Goal: Book appointment/travel/reservation

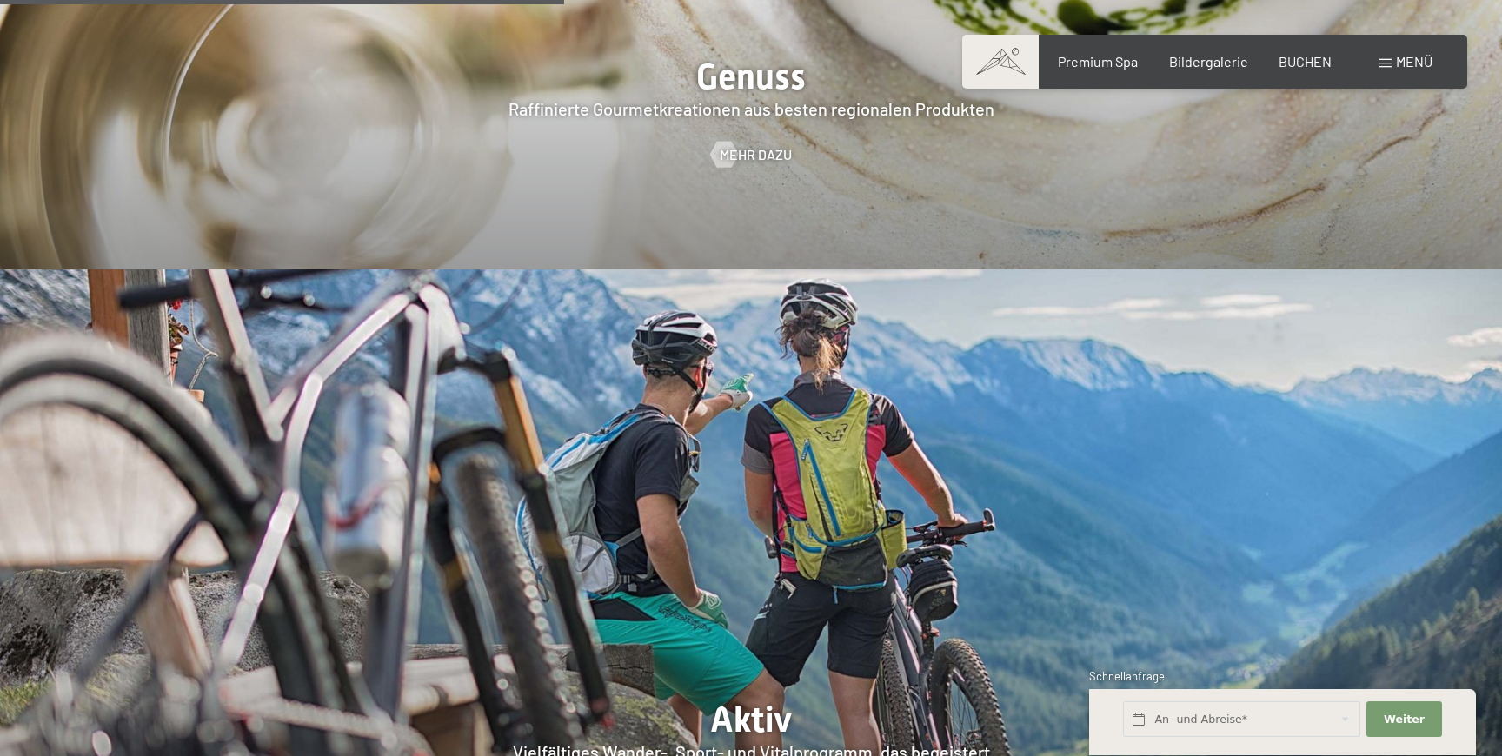
scroll to position [3138, 0]
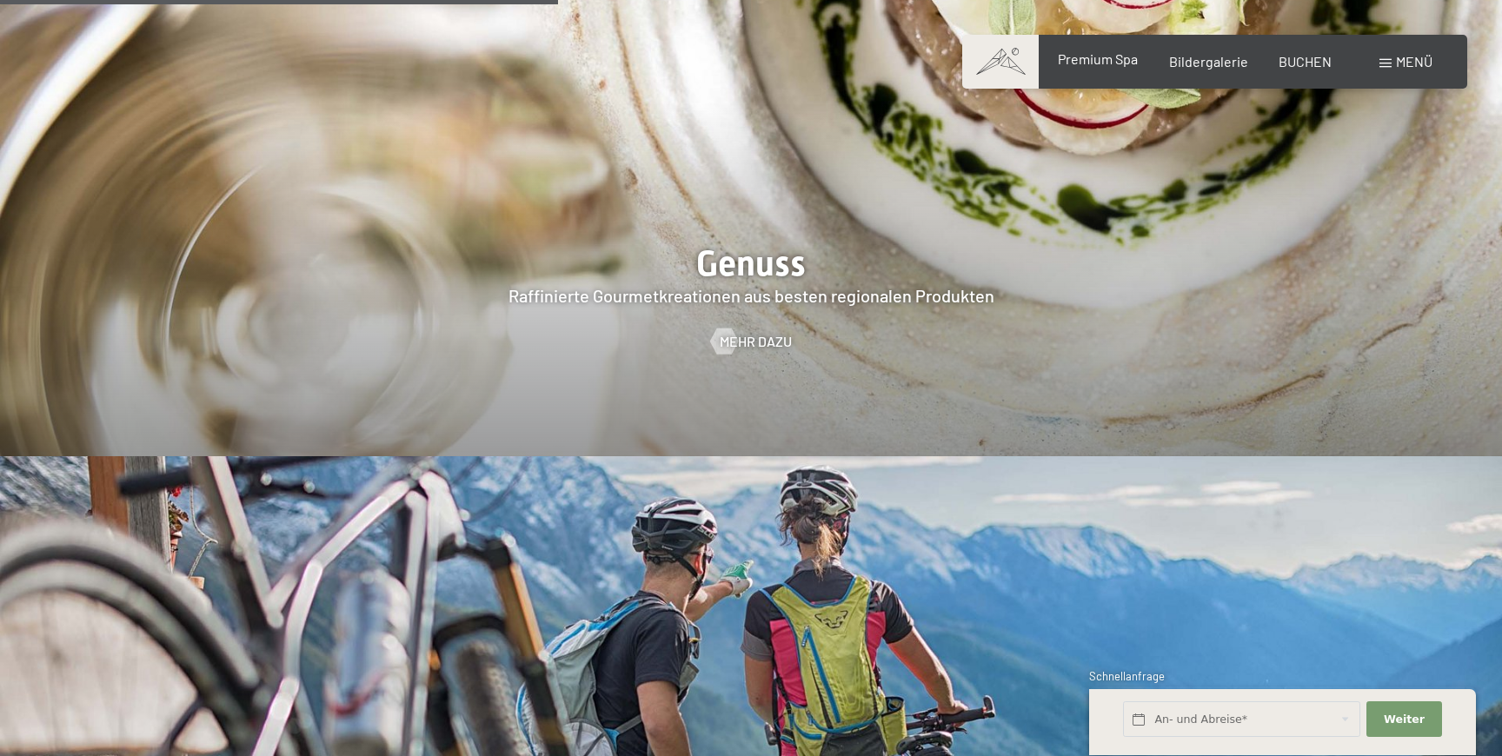
click at [1105, 70] on div "Premium Spa Bildergalerie BUCHEN" at bounding box center [1179, 61] width 365 height 19
click at [1112, 62] on span "Premium Spa" at bounding box center [1098, 58] width 80 height 17
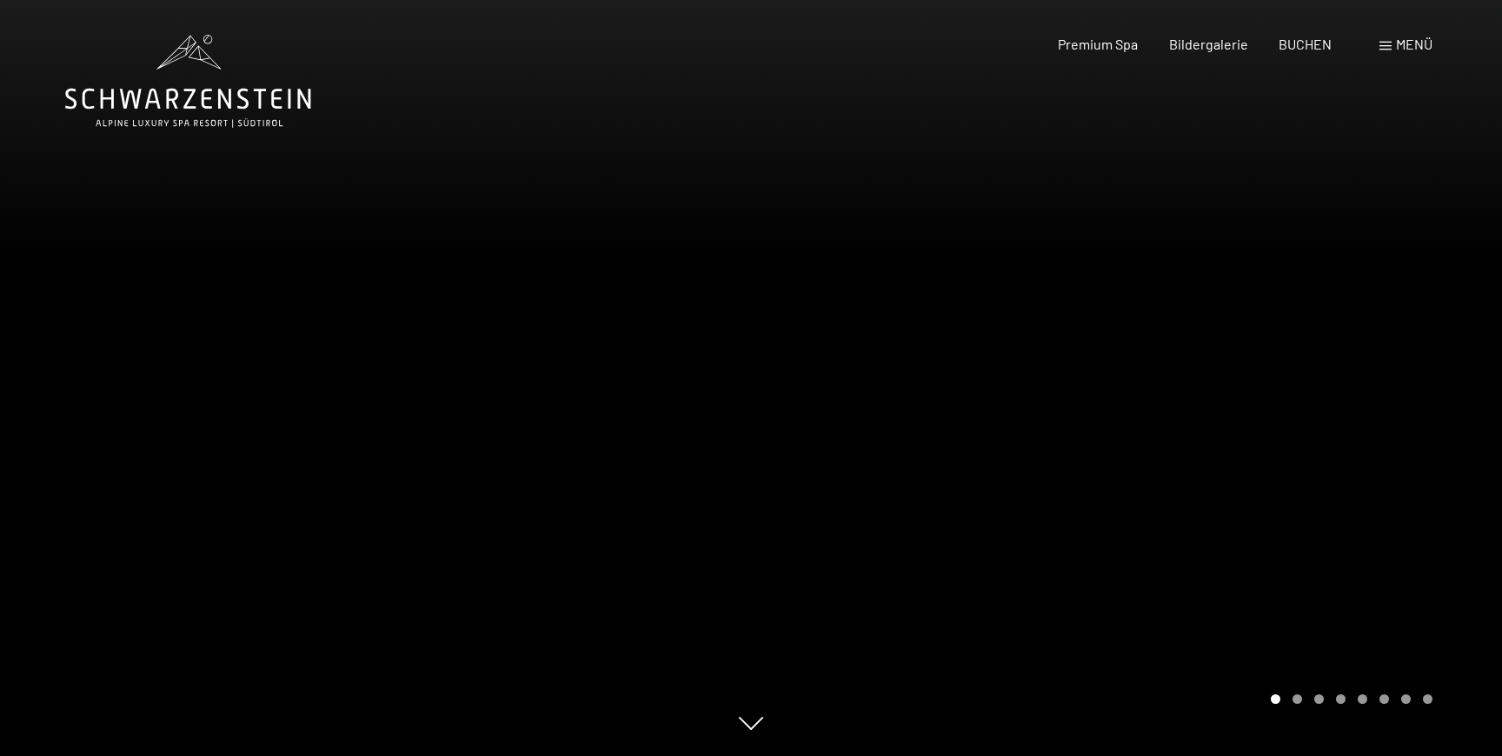
click at [1163, 341] on div at bounding box center [1126, 378] width 751 height 756
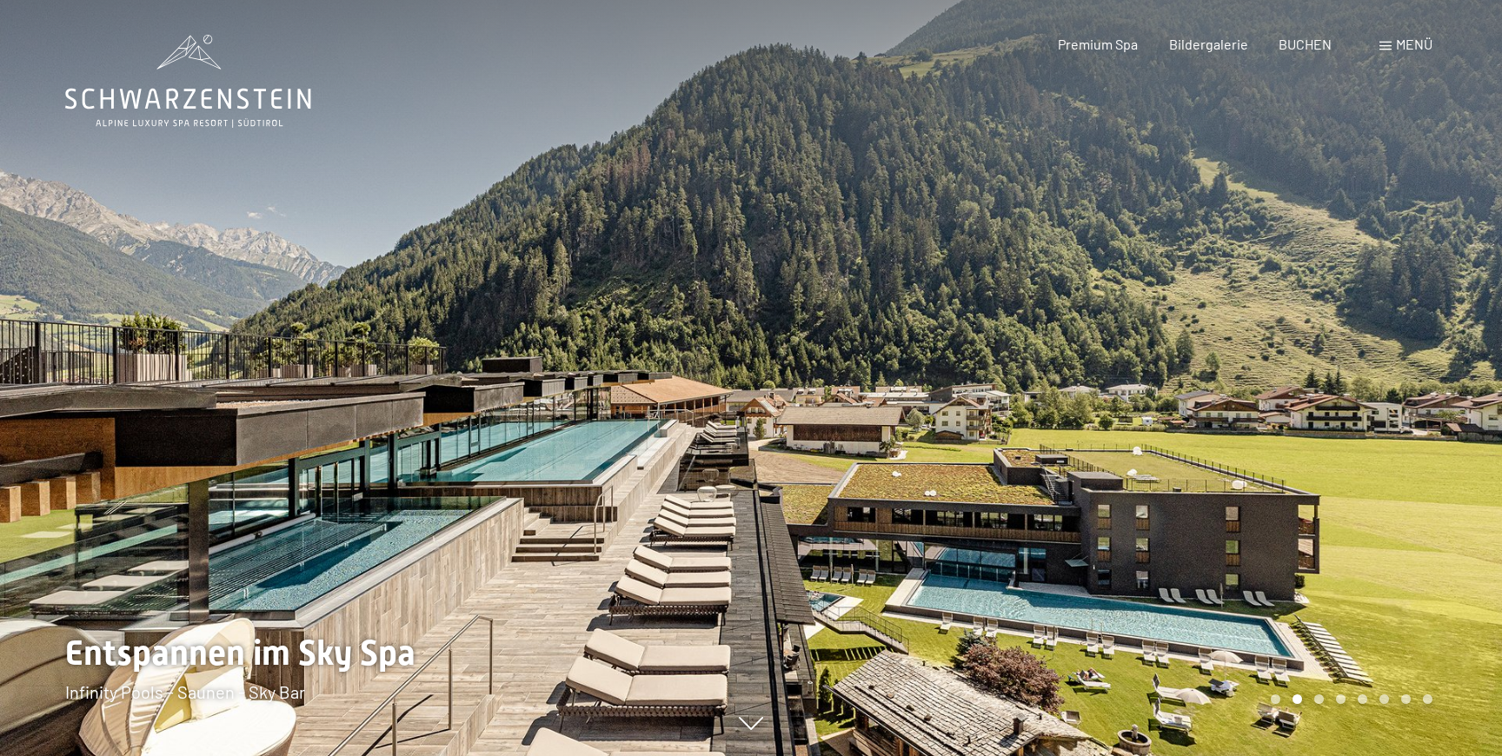
click at [1163, 341] on div at bounding box center [1126, 378] width 751 height 756
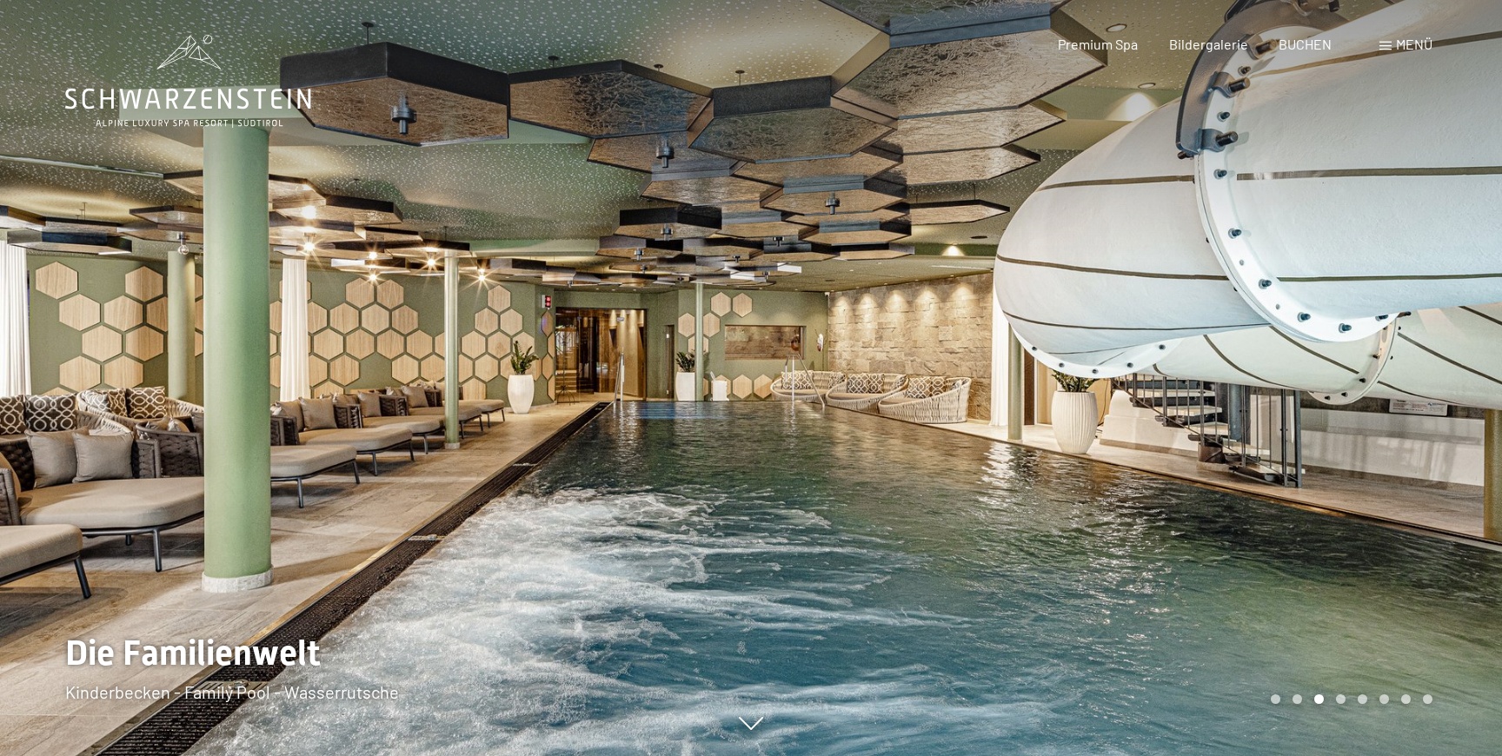
click at [1163, 341] on div at bounding box center [1126, 378] width 751 height 756
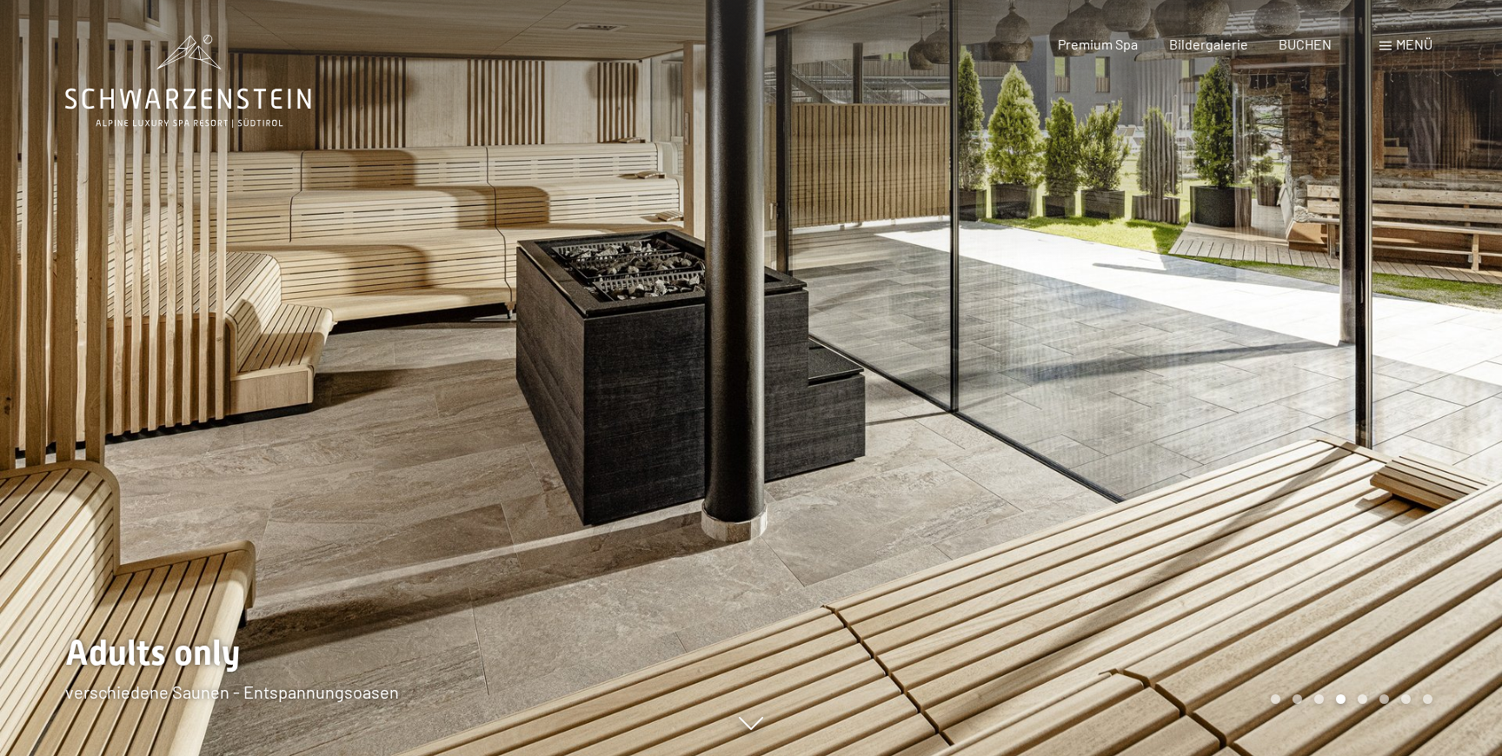
click at [1163, 341] on div at bounding box center [1126, 378] width 751 height 756
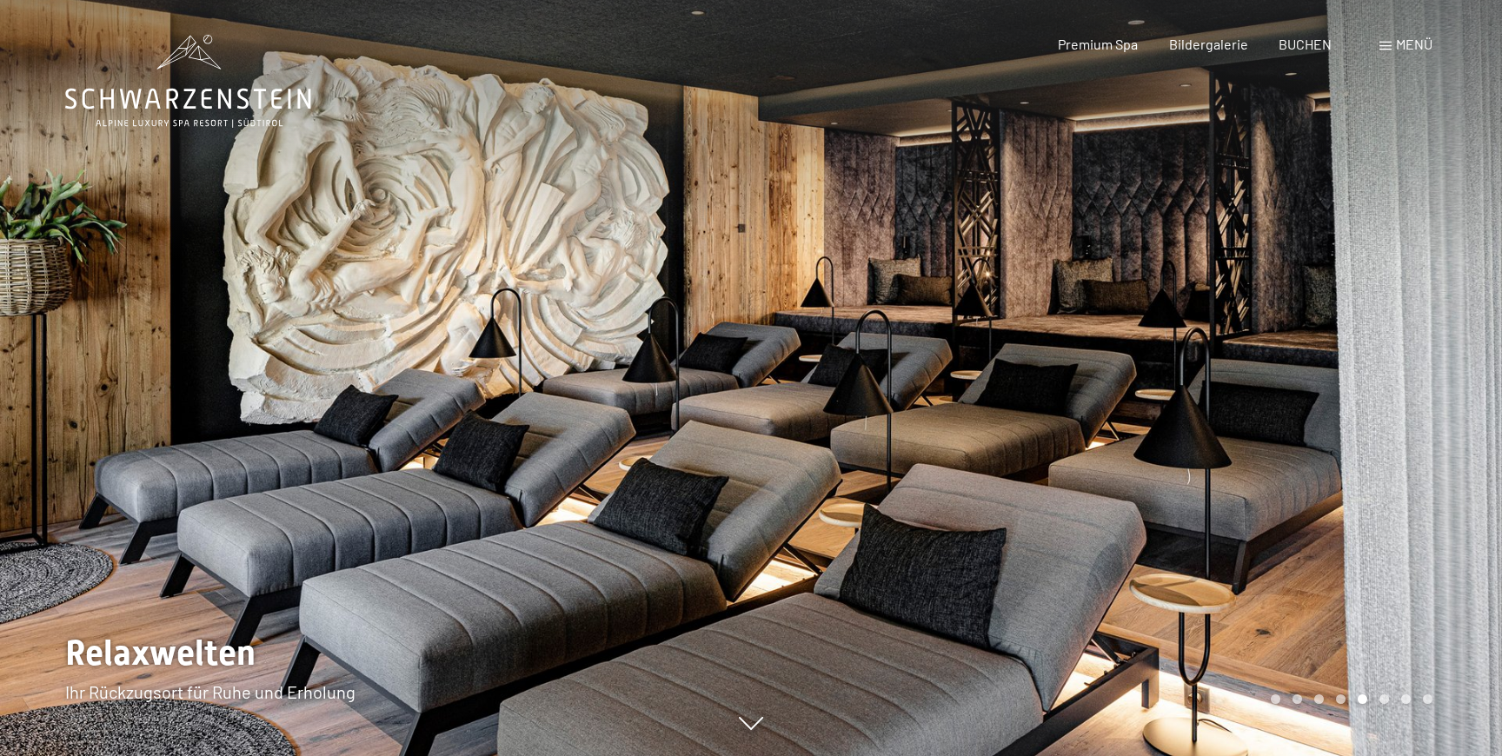
click at [1163, 341] on div at bounding box center [1126, 378] width 751 height 756
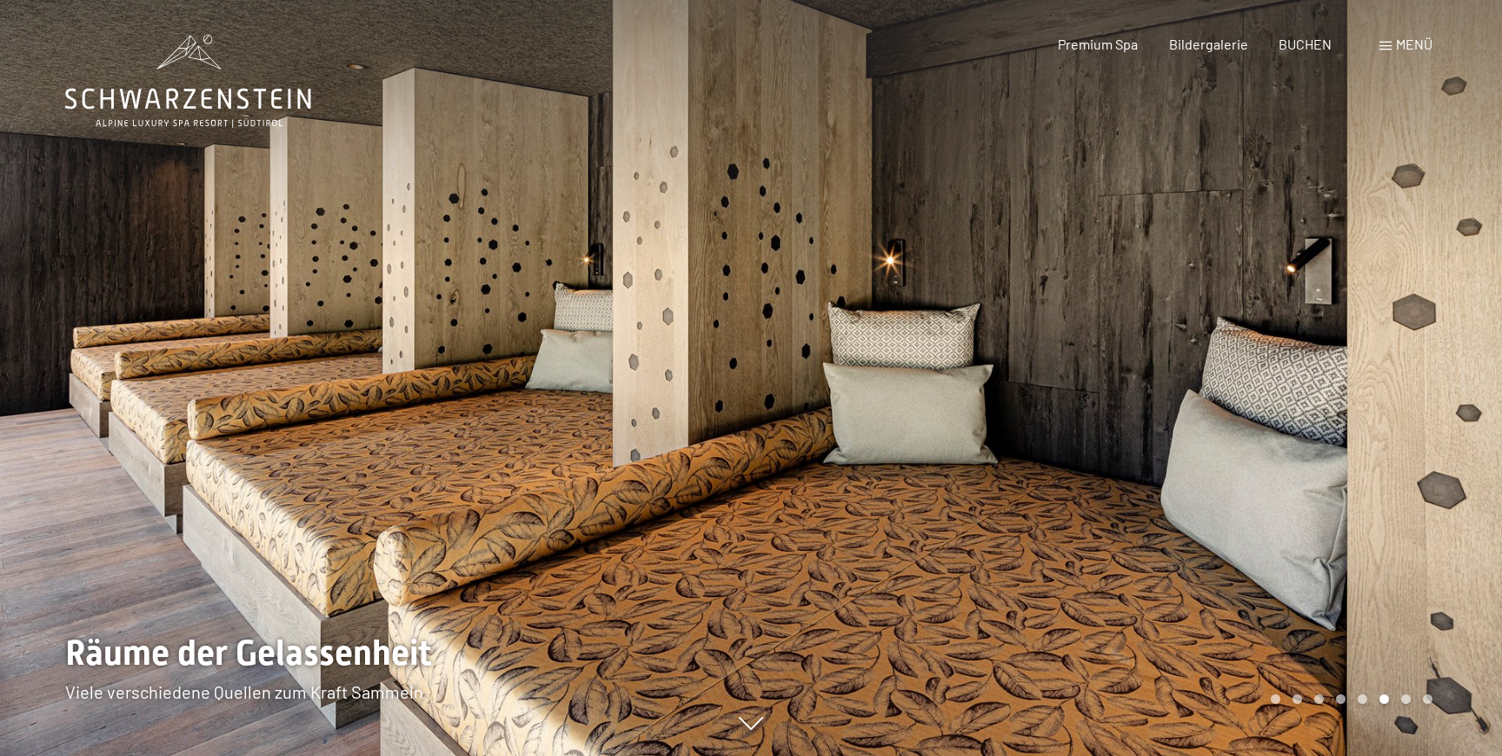
click at [1163, 341] on div at bounding box center [1126, 378] width 751 height 756
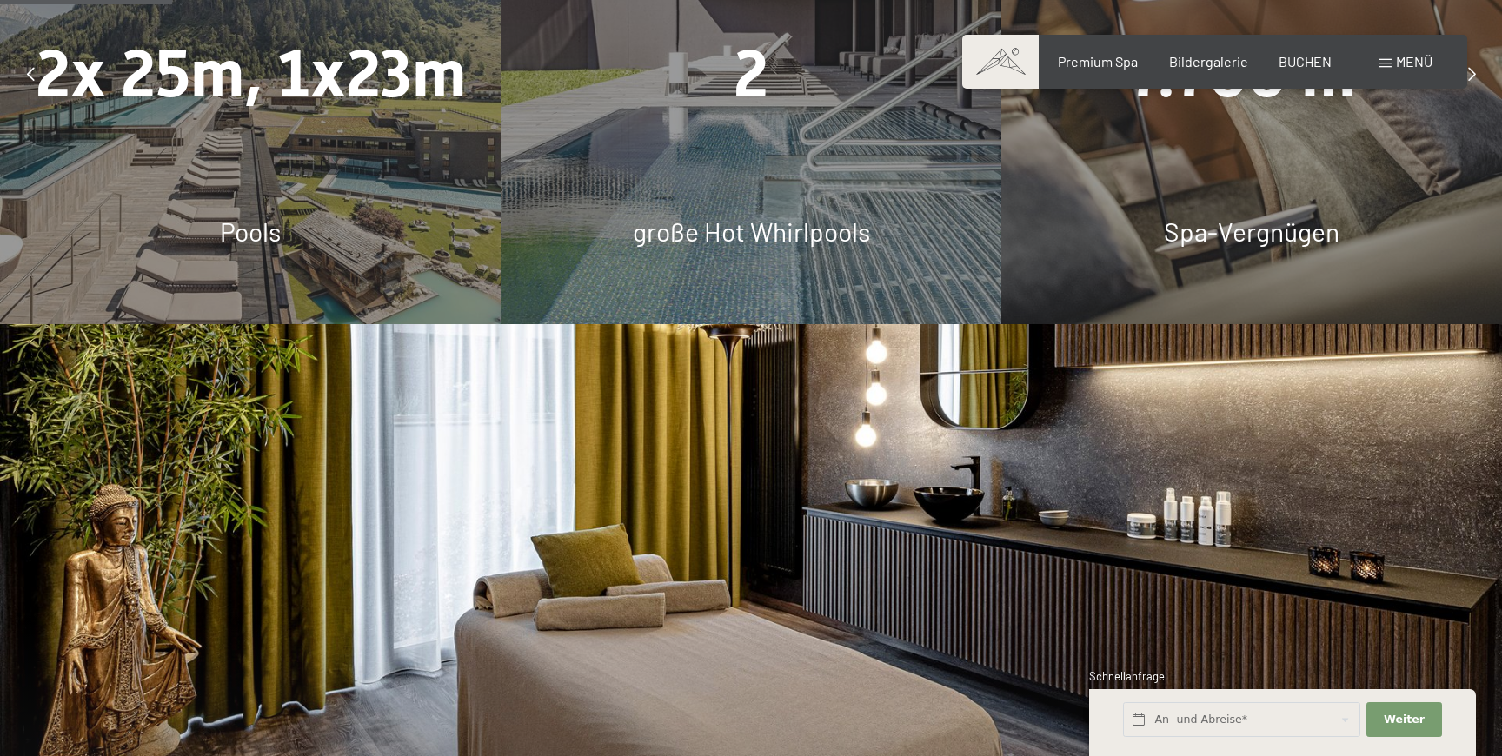
scroll to position [1452, 0]
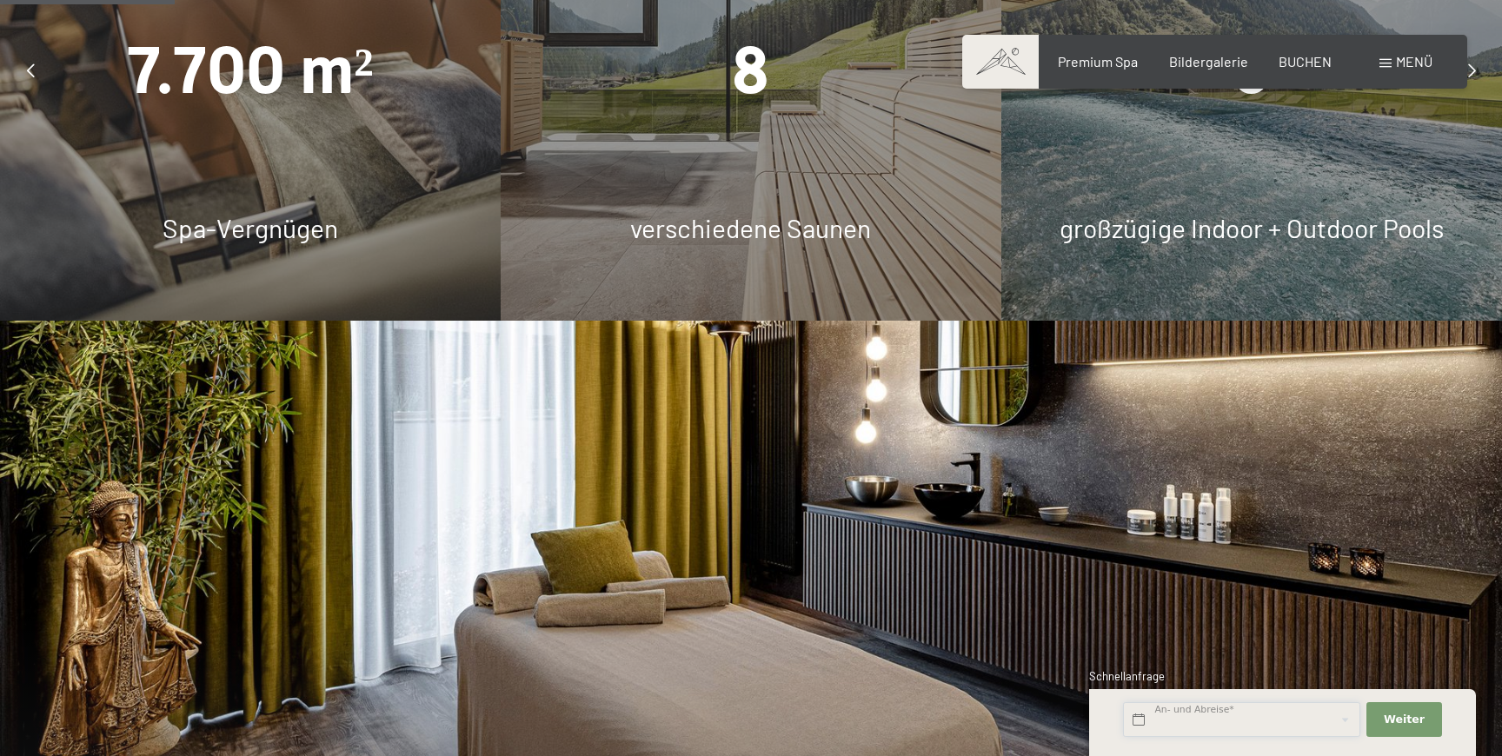
click at [1219, 726] on input "text" at bounding box center [1241, 720] width 237 height 36
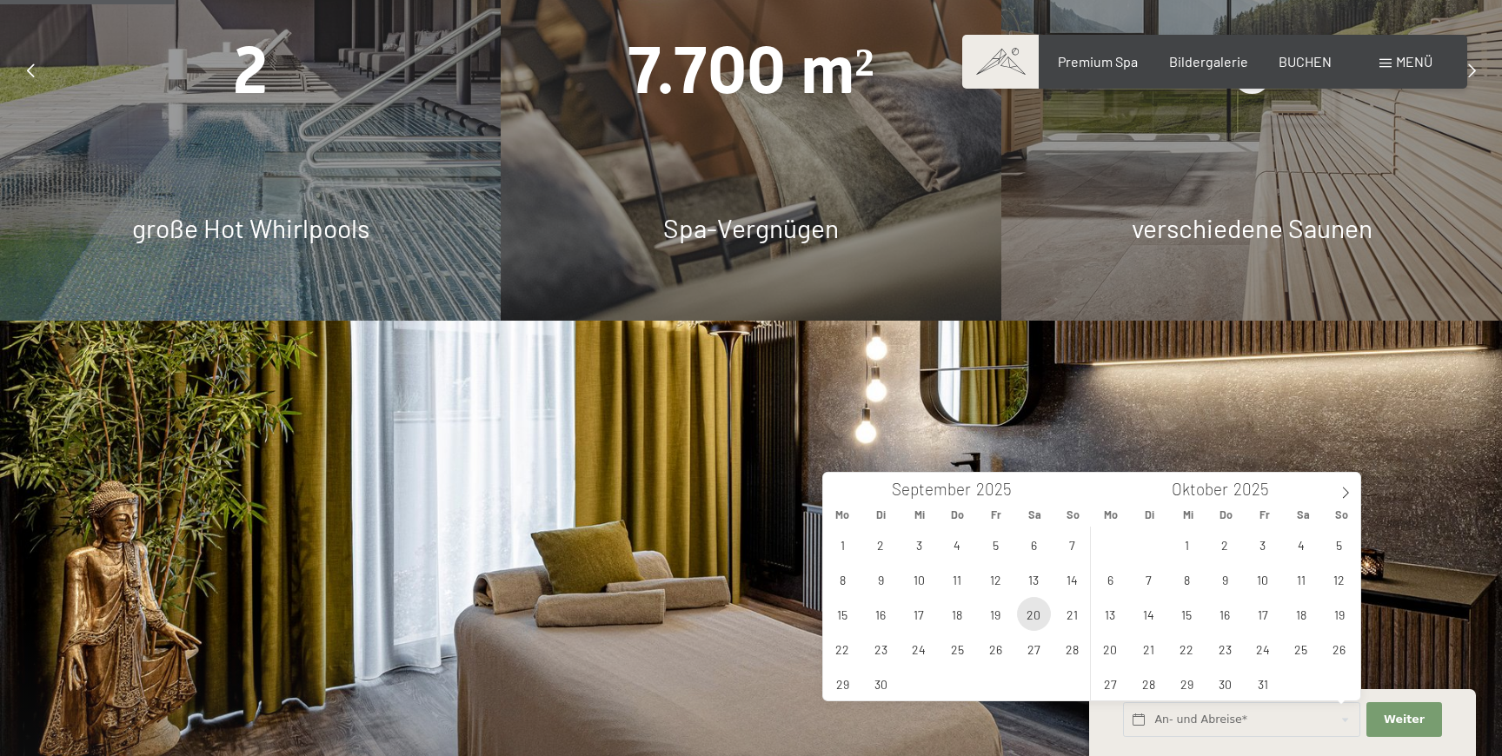
click at [1037, 615] on span "20" at bounding box center [1034, 614] width 34 height 34
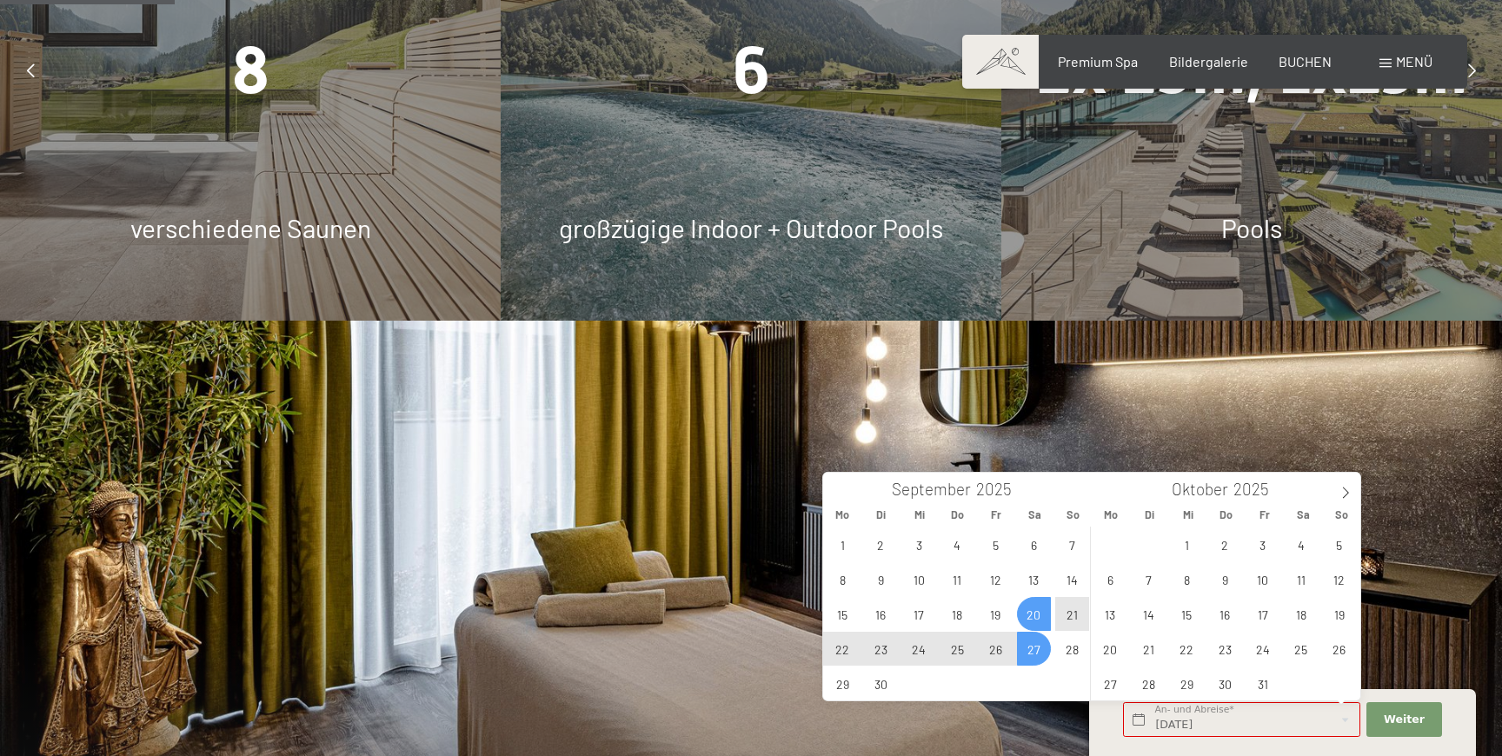
click at [1037, 648] on span "27" at bounding box center [1034, 649] width 34 height 34
type input "Sa. 20.09.2025 - Sa. 27.09.2025"
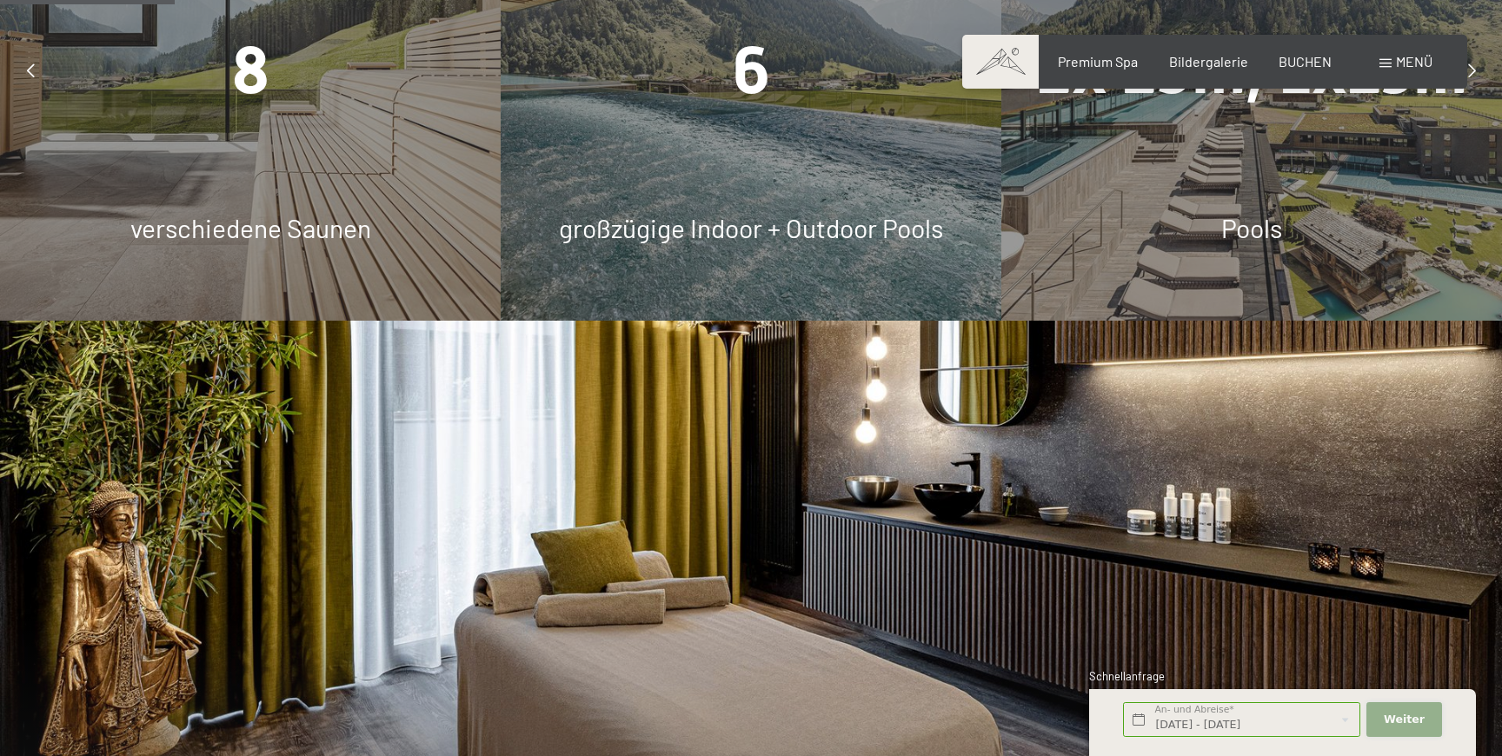
click at [1387, 717] on span "Weiter" at bounding box center [1404, 720] width 41 height 16
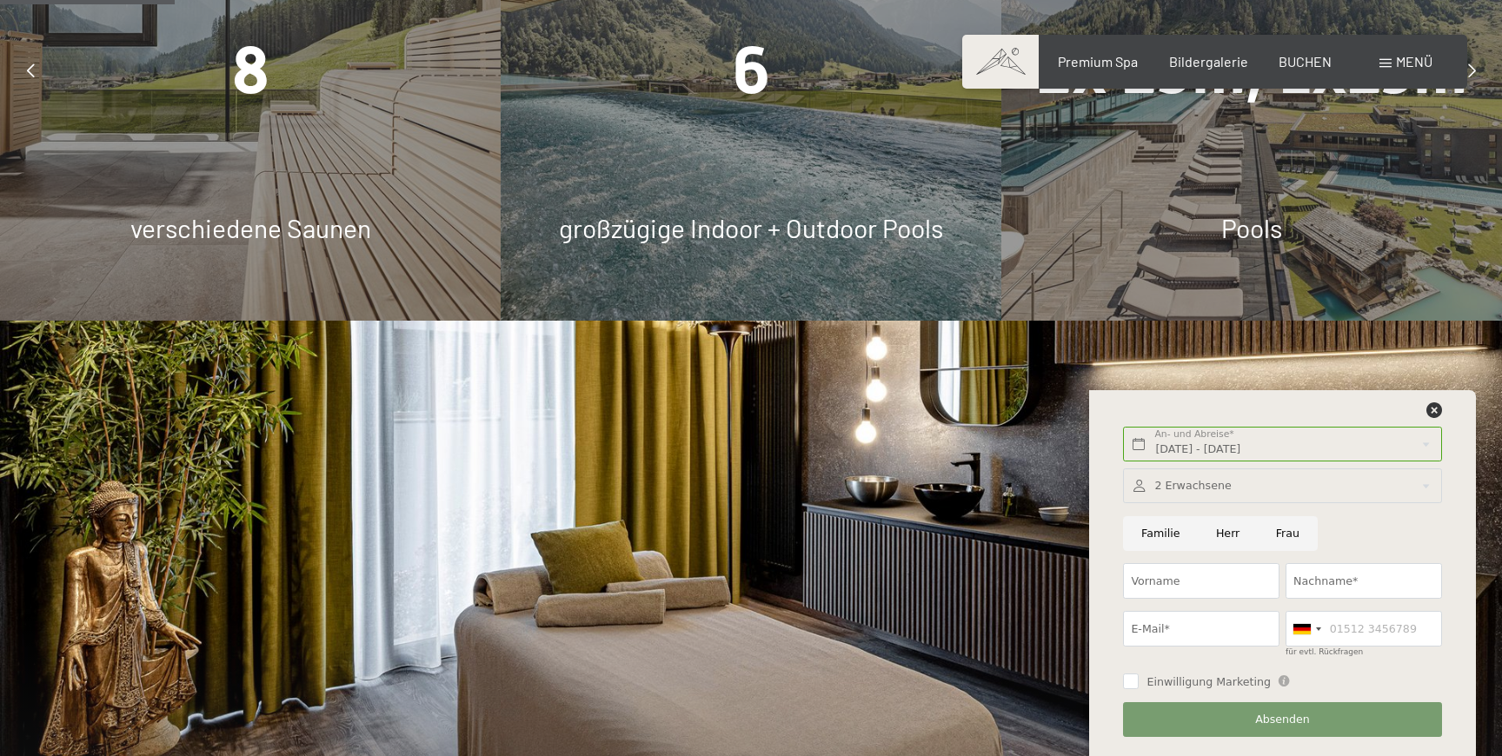
click at [1225, 529] on input "Herr" at bounding box center [1228, 534] width 60 height 36
radio input "true"
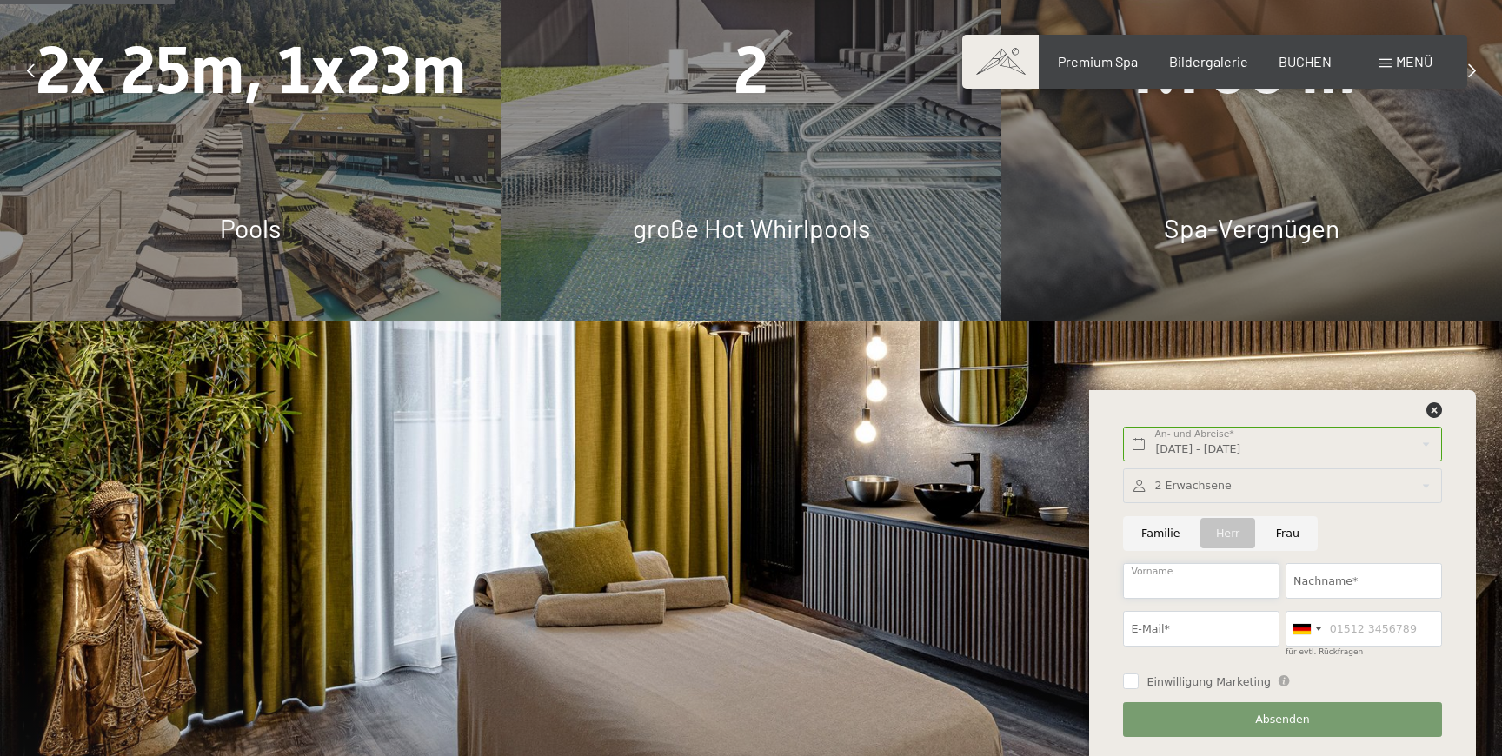
click at [1227, 572] on input "Vorname" at bounding box center [1201, 581] width 156 height 36
click at [1286, 68] on div "BUCHEN" at bounding box center [1305, 59] width 53 height 19
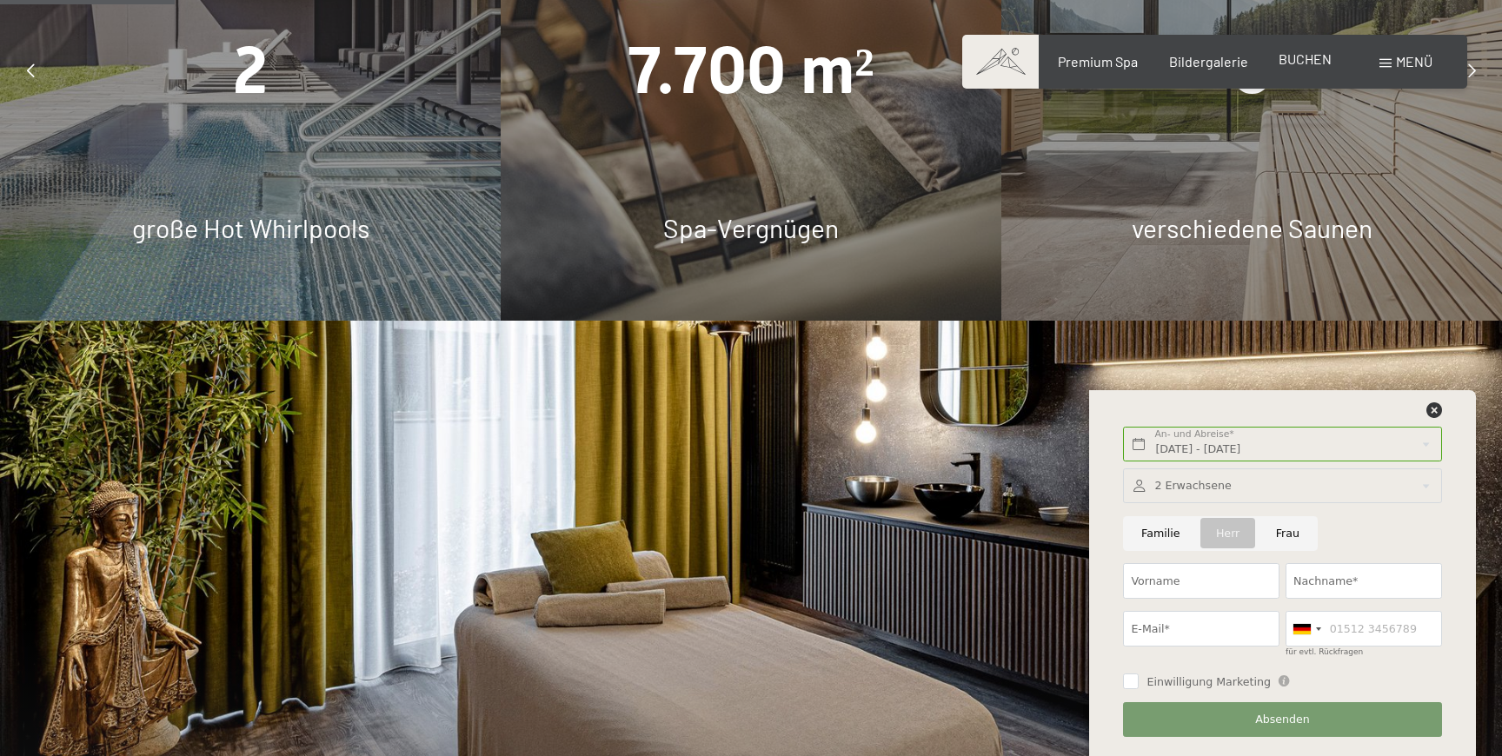
click at [1301, 60] on span "BUCHEN" at bounding box center [1305, 58] width 53 height 17
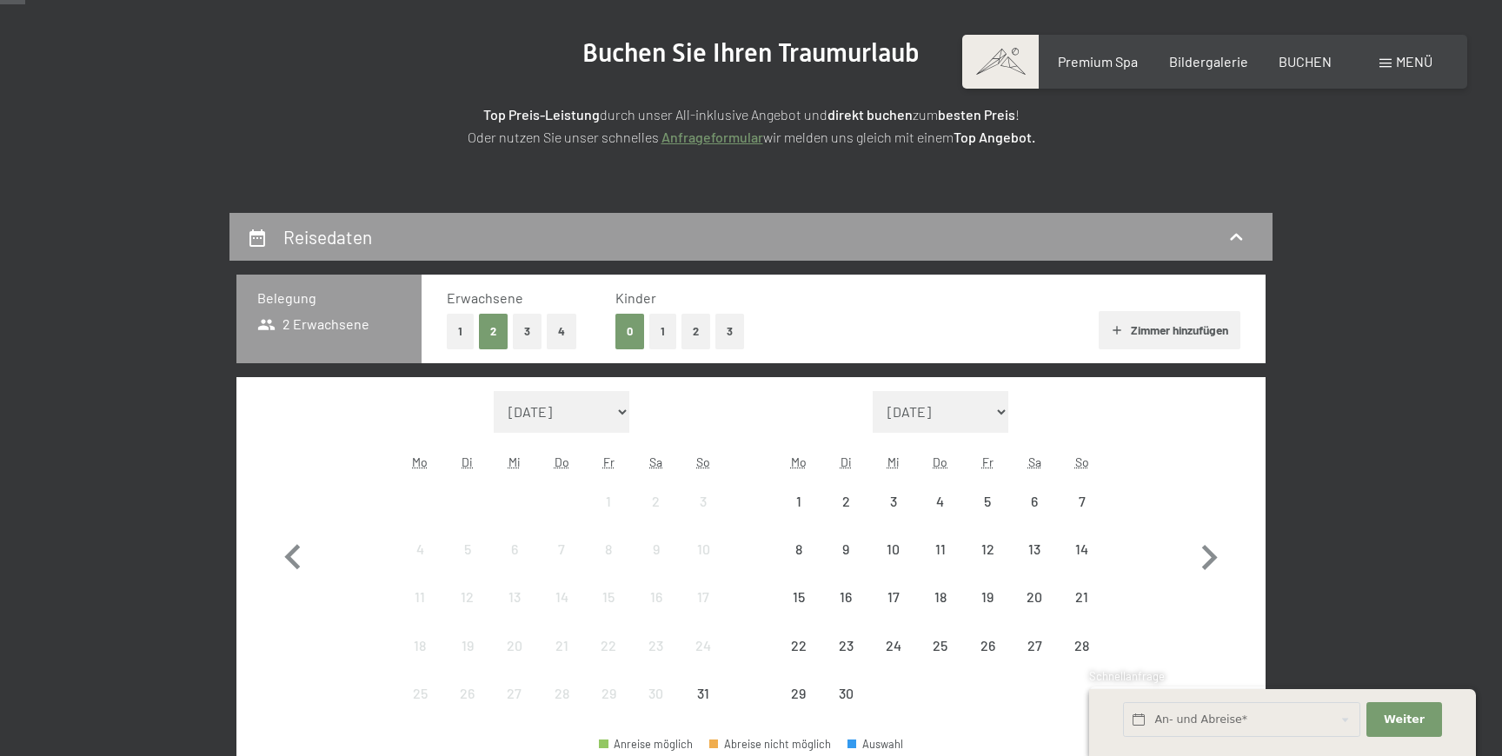
scroll to position [375, 0]
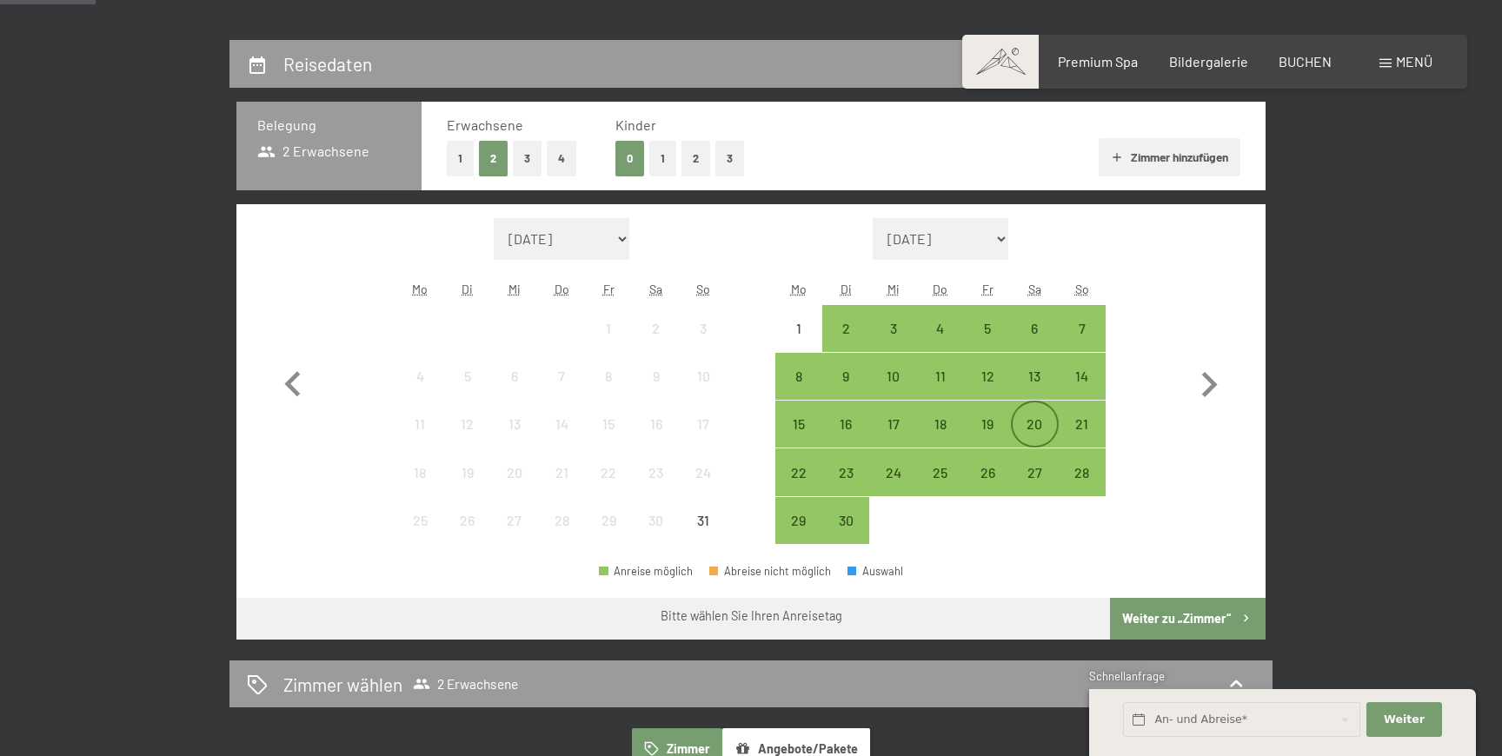
click at [1037, 422] on div "20" at bounding box center [1034, 438] width 43 height 43
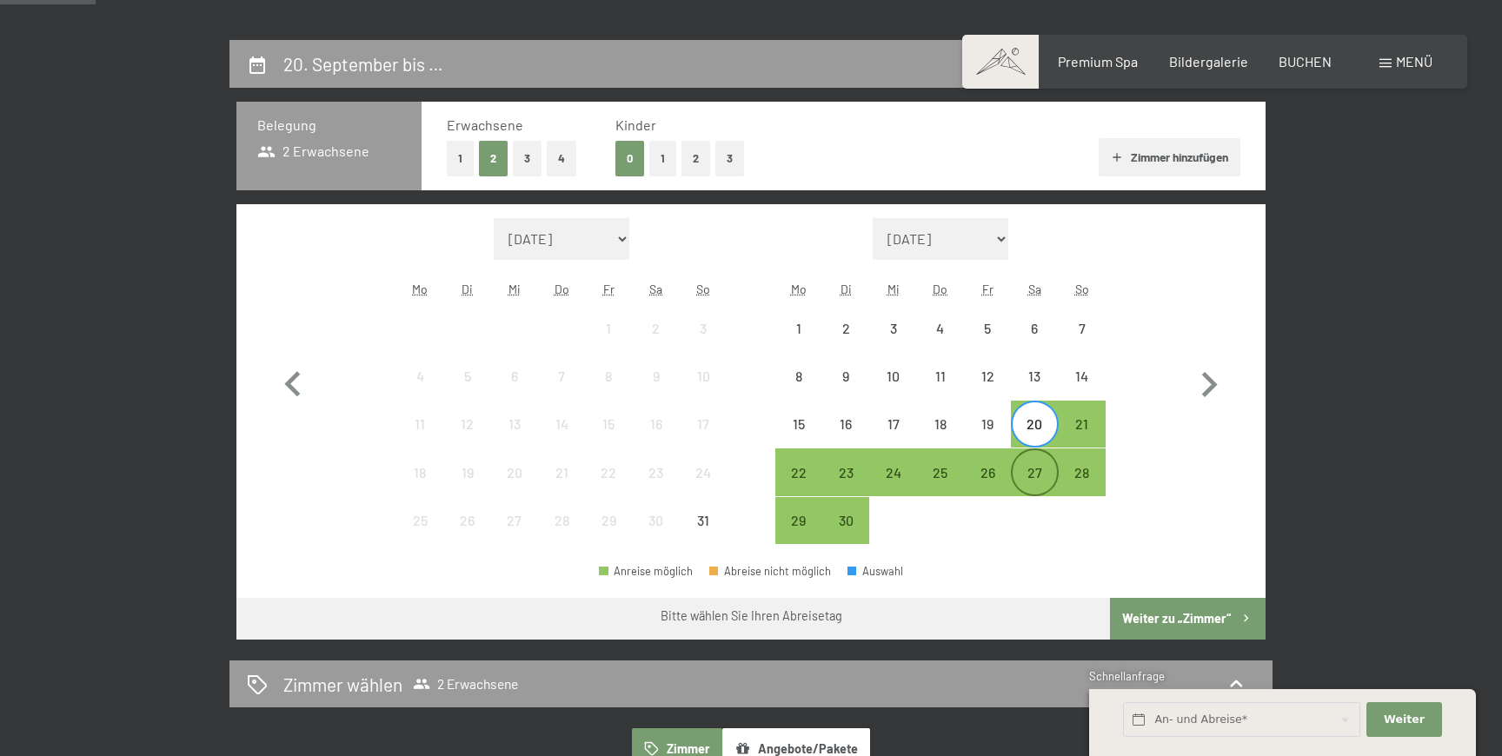
click at [1034, 479] on div "27" at bounding box center [1034, 487] width 43 height 43
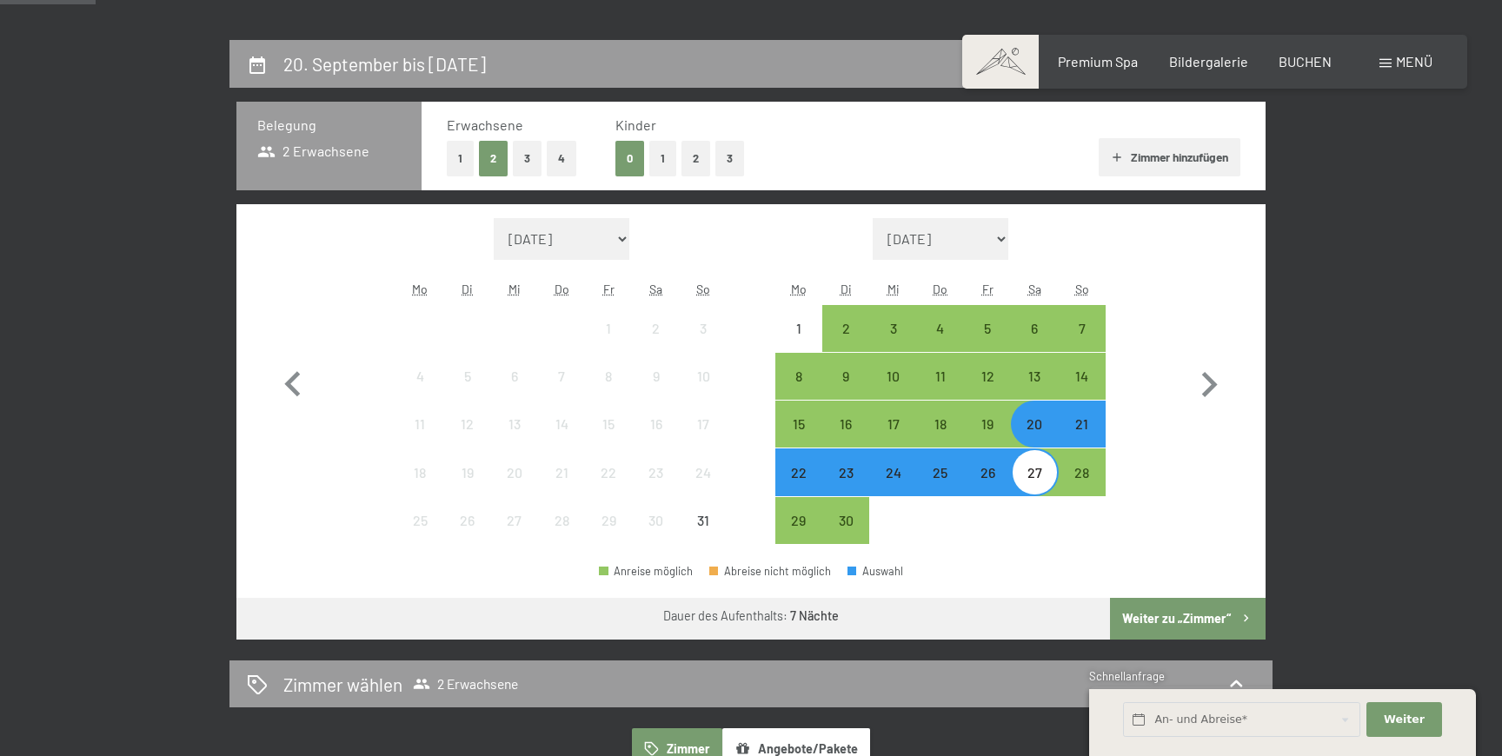
click at [1199, 618] on button "Weiter zu „Zimmer“" at bounding box center [1188, 619] width 156 height 42
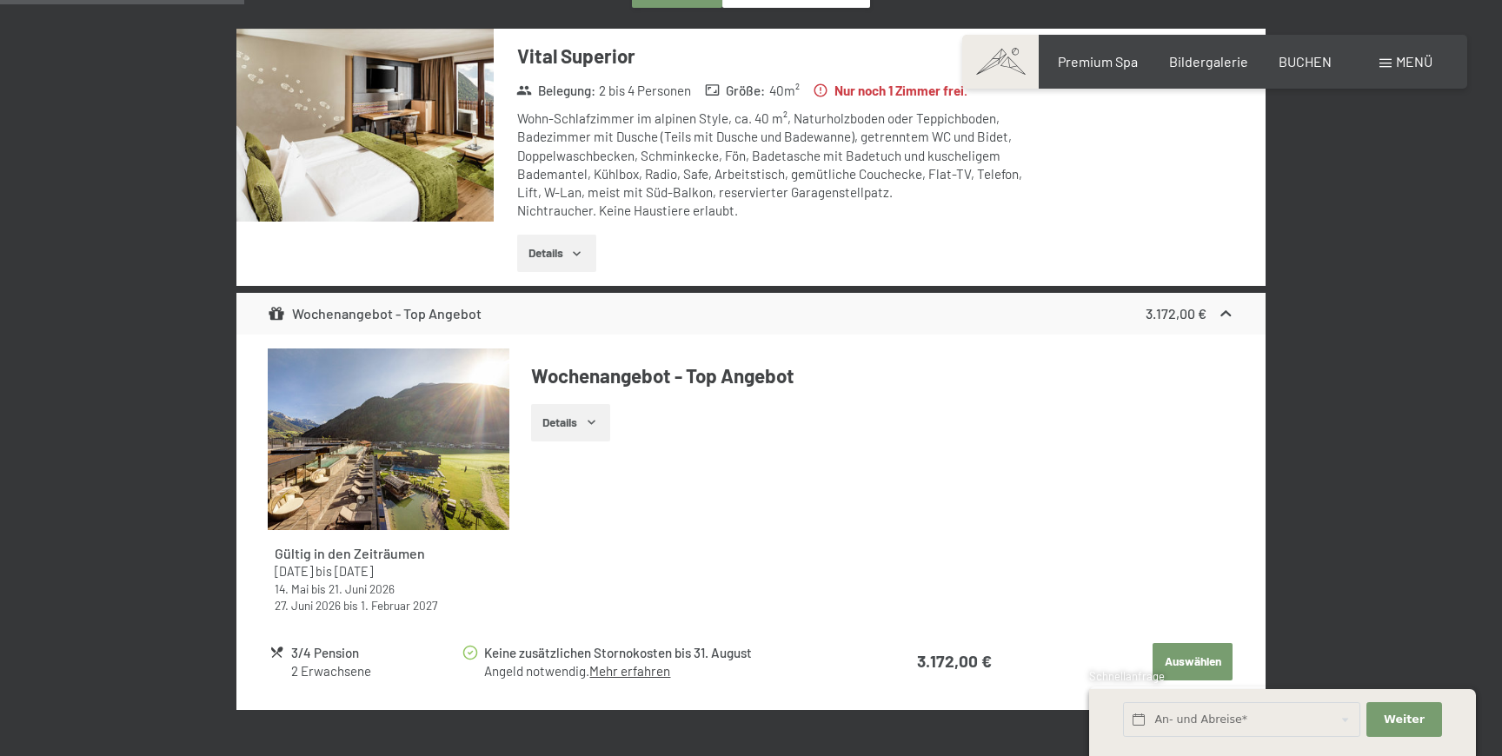
scroll to position [564, 0]
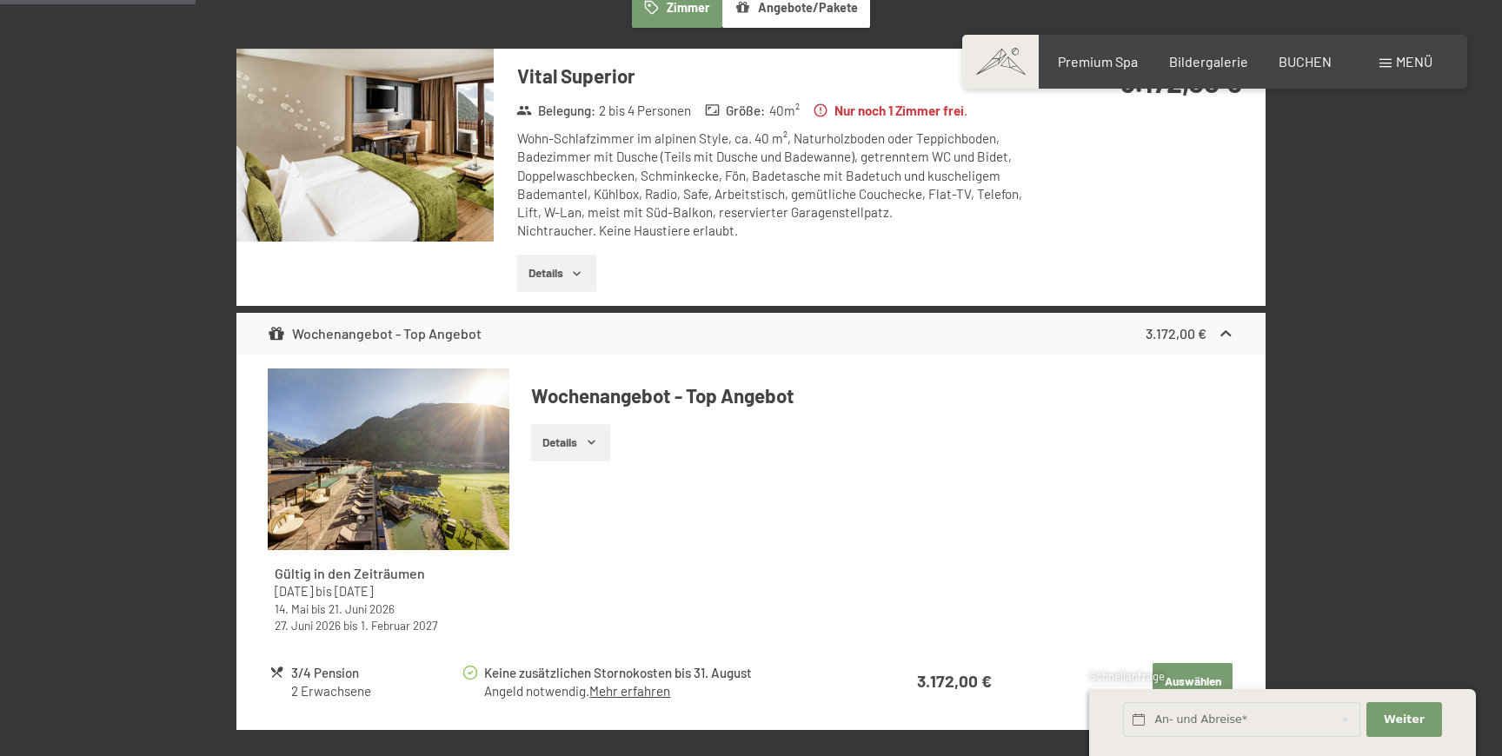
click at [556, 270] on button "Details" at bounding box center [556, 274] width 79 height 38
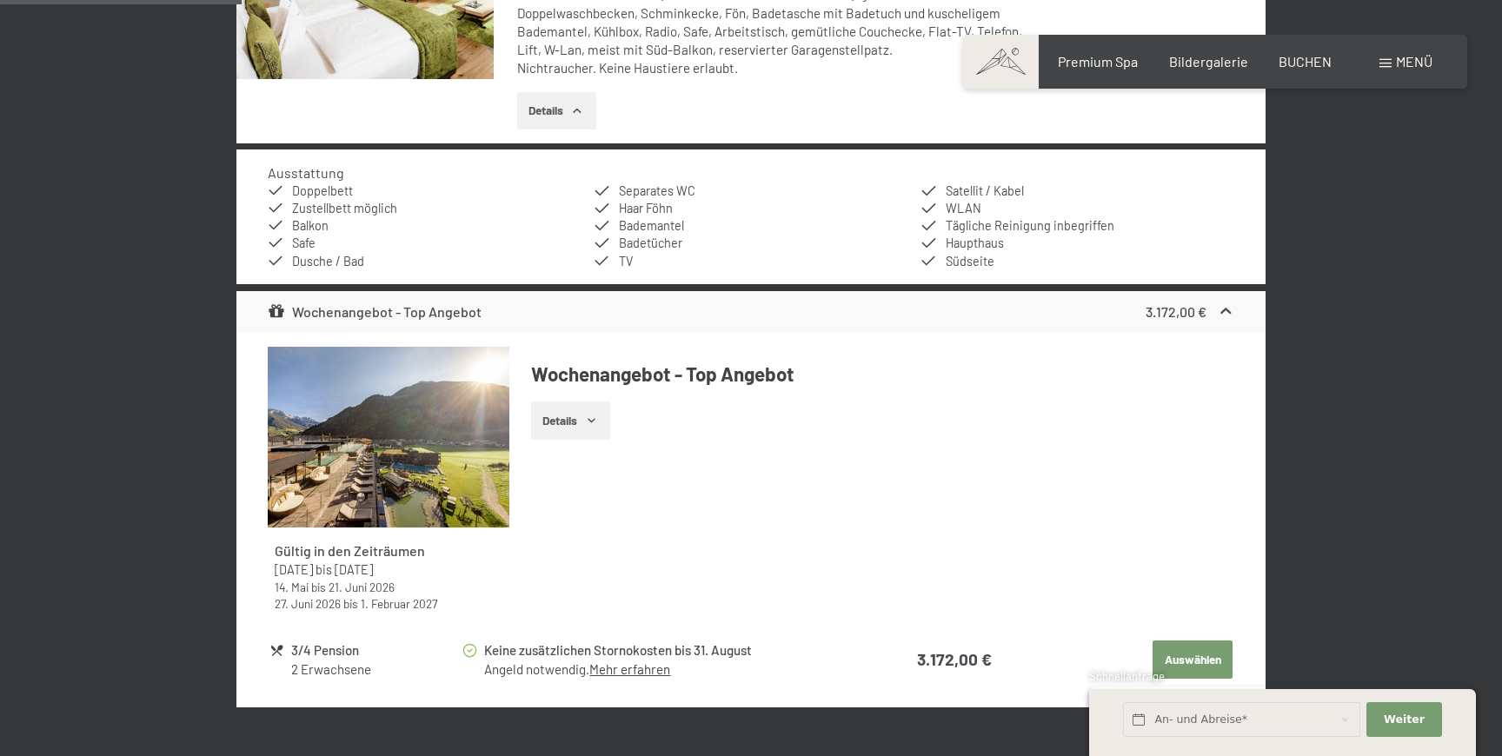
scroll to position [746, 0]
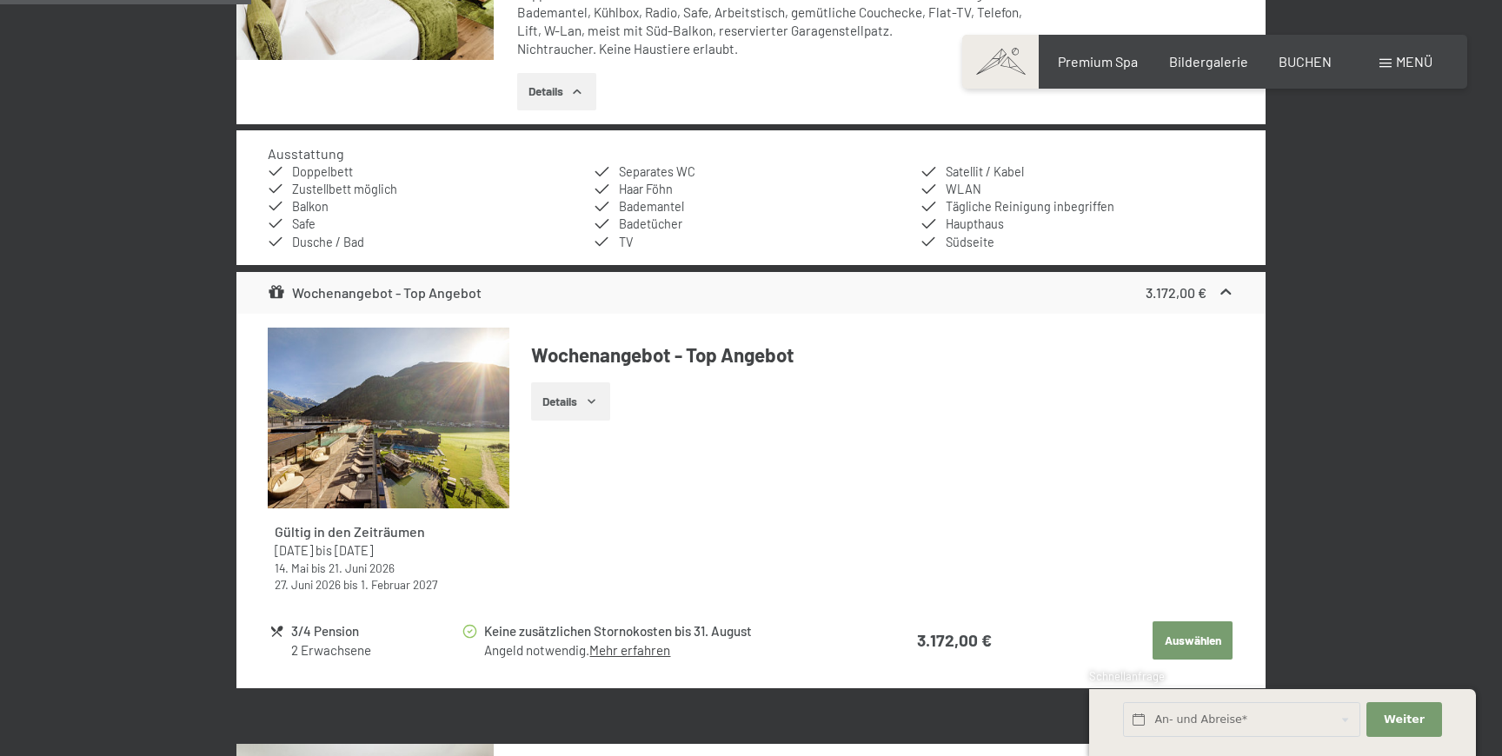
click at [586, 412] on button "Details" at bounding box center [570, 402] width 79 height 38
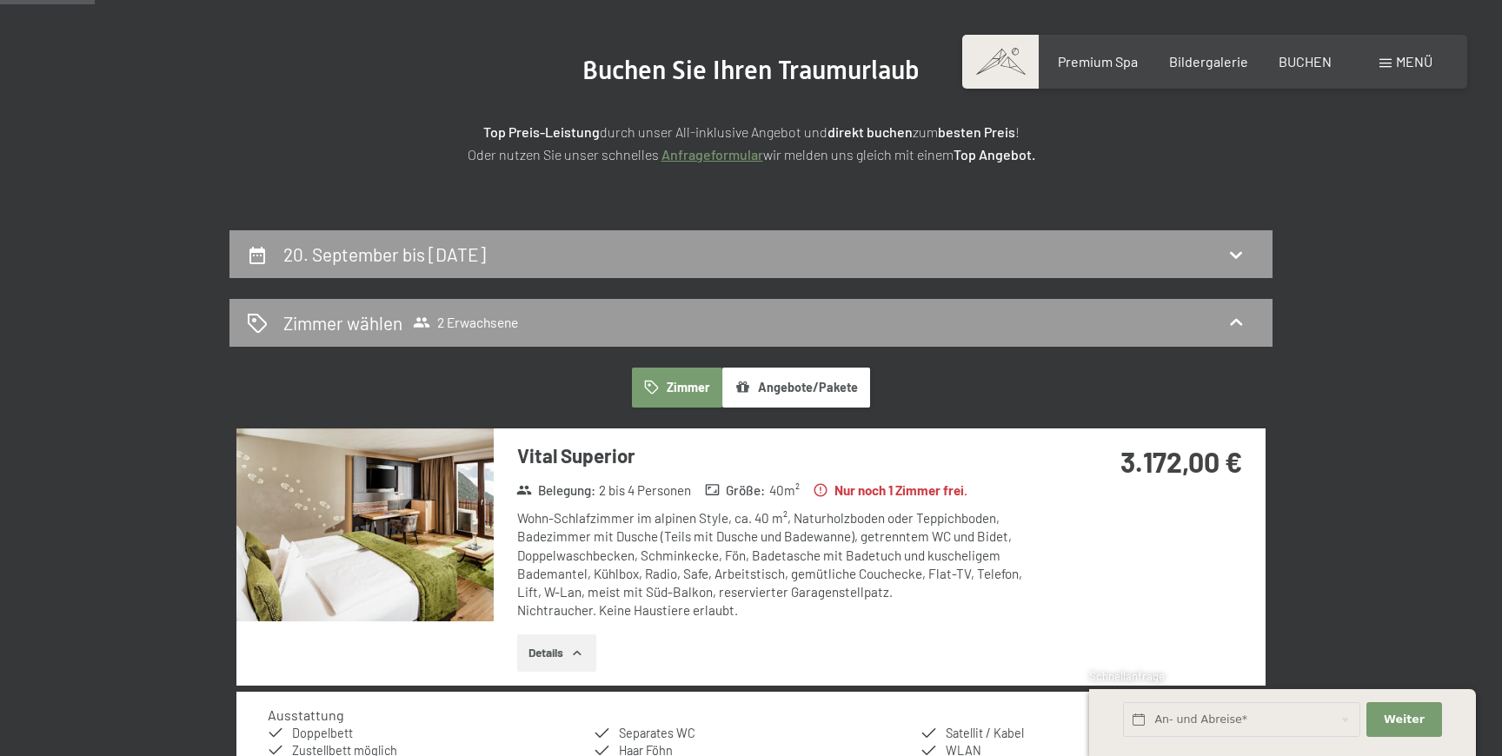
scroll to position [287, 0]
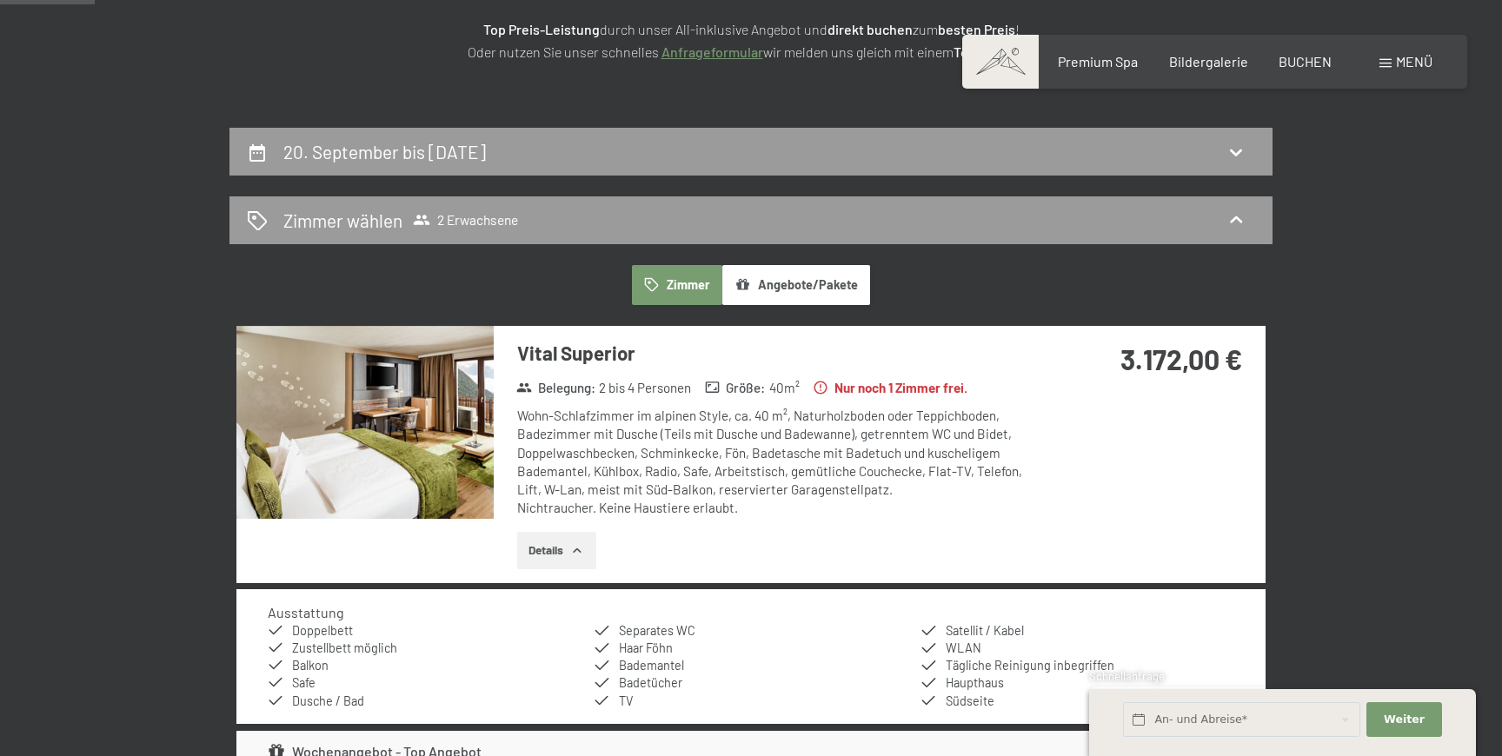
click at [842, 283] on button "Angebote/Pakete" at bounding box center [796, 285] width 148 height 40
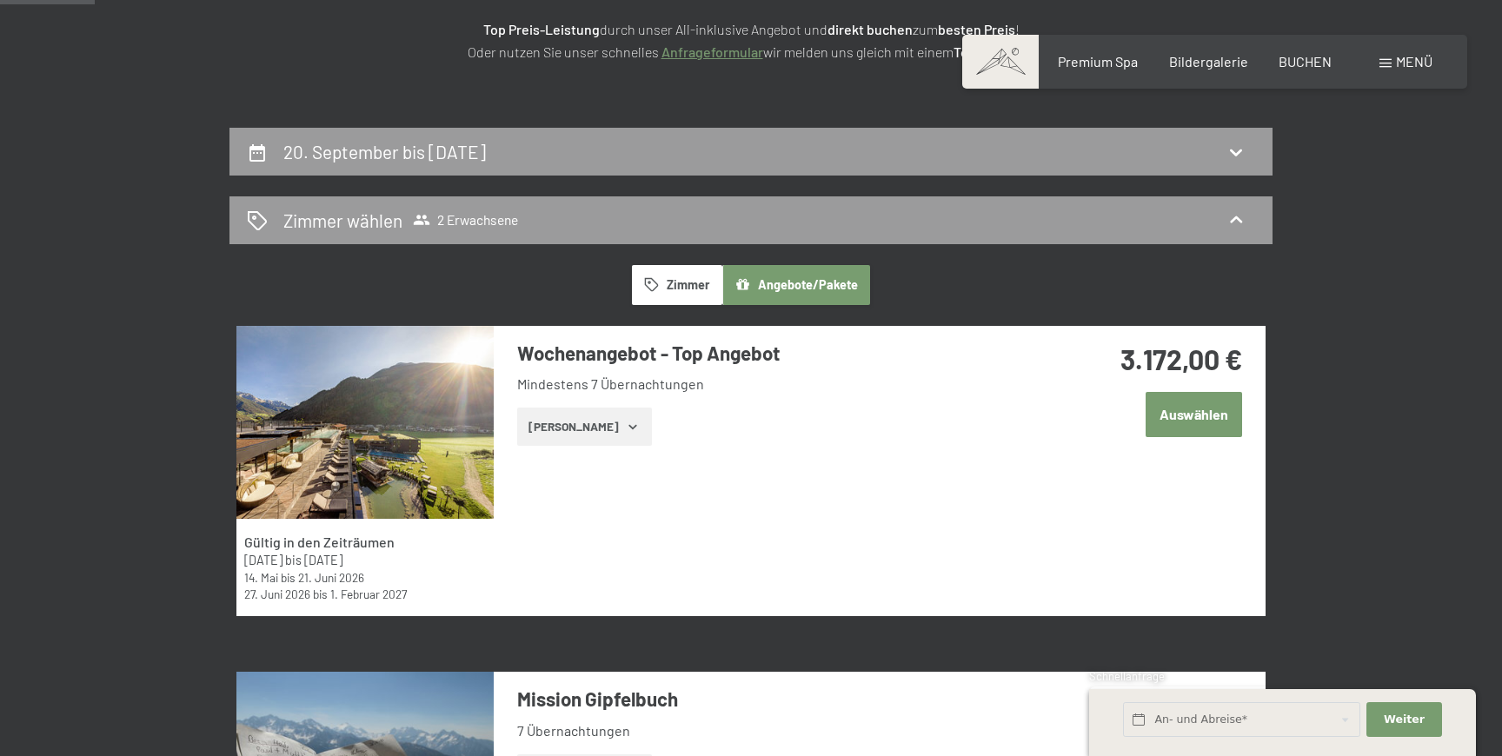
click at [681, 292] on button "Zimmer" at bounding box center [677, 285] width 90 height 40
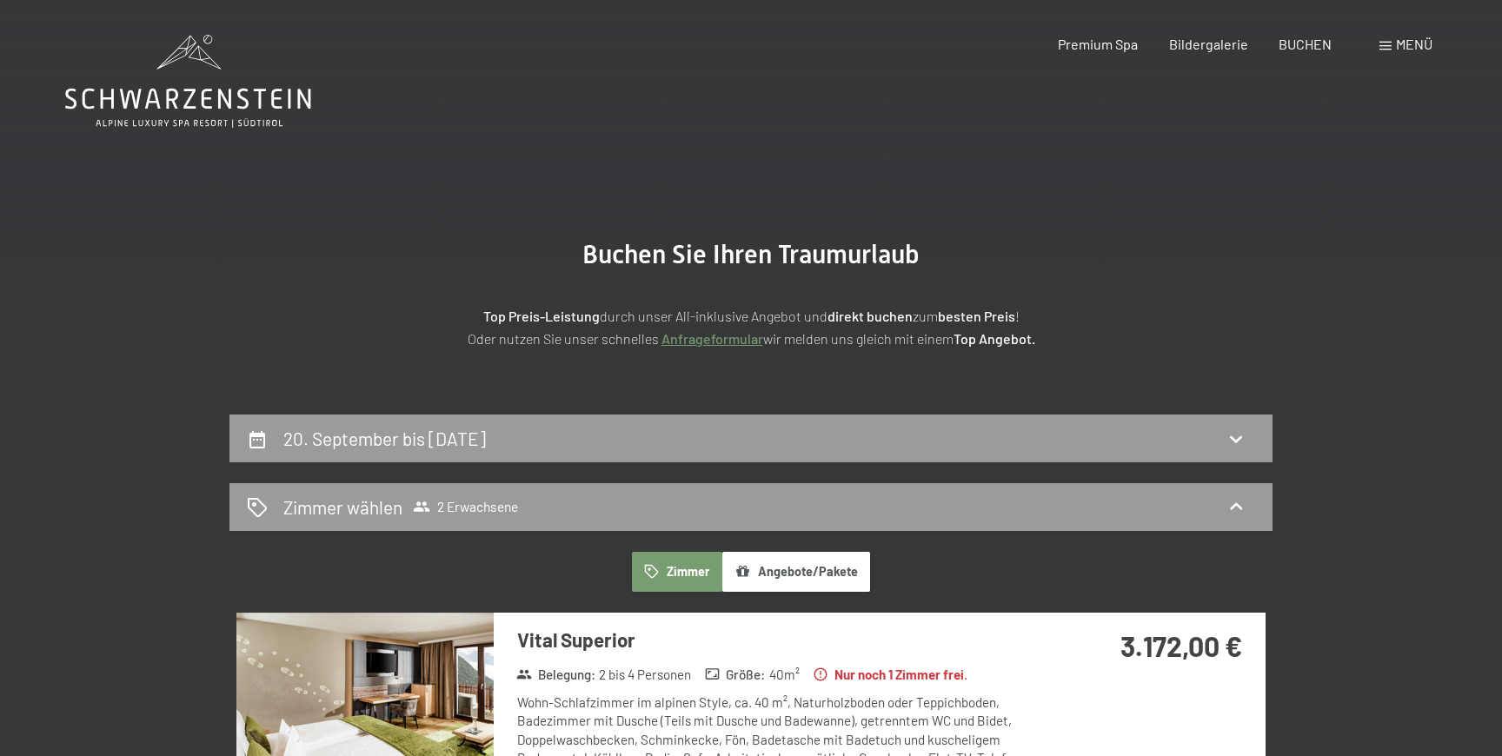
scroll to position [1, 0]
